Goal: Register for event/course

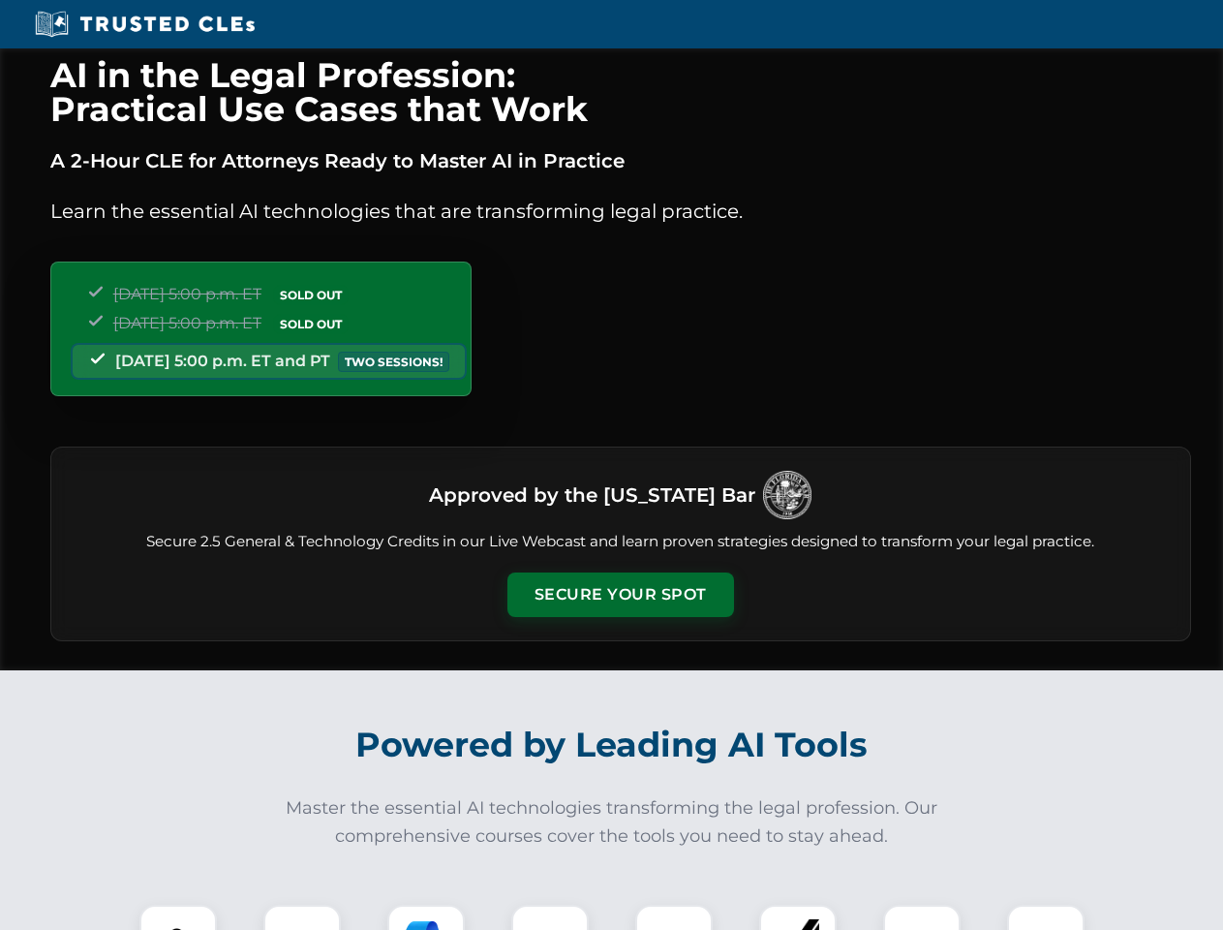
click at [620, 595] on button "Secure Your Spot" at bounding box center [621, 595] width 227 height 45
click at [178, 917] on img at bounding box center [178, 943] width 56 height 56
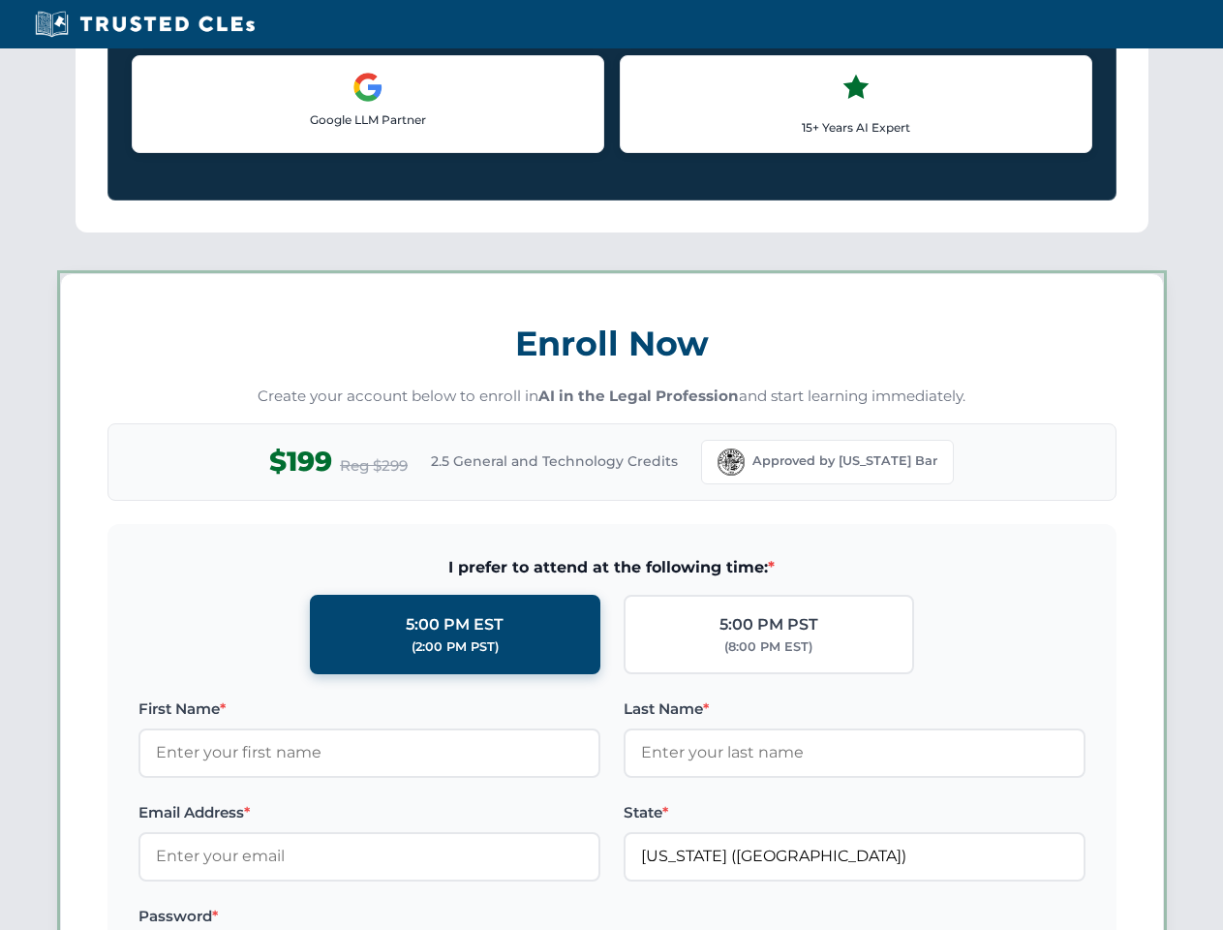
click at [426, 917] on label "Password *" at bounding box center [370, 916] width 462 height 23
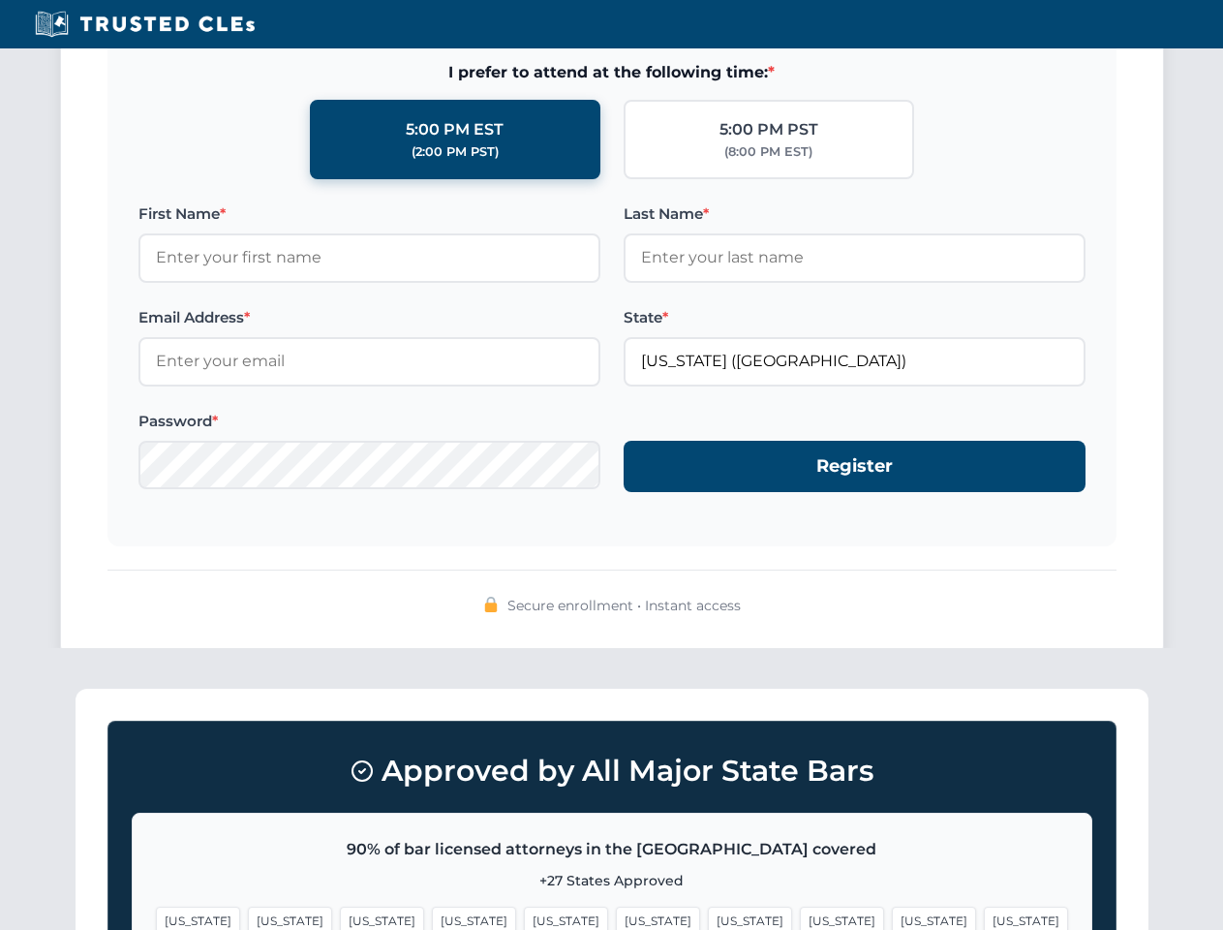
click at [892, 917] on span "[US_STATE]" at bounding box center [934, 921] width 84 height 28
